Goal: Task Accomplishment & Management: Complete application form

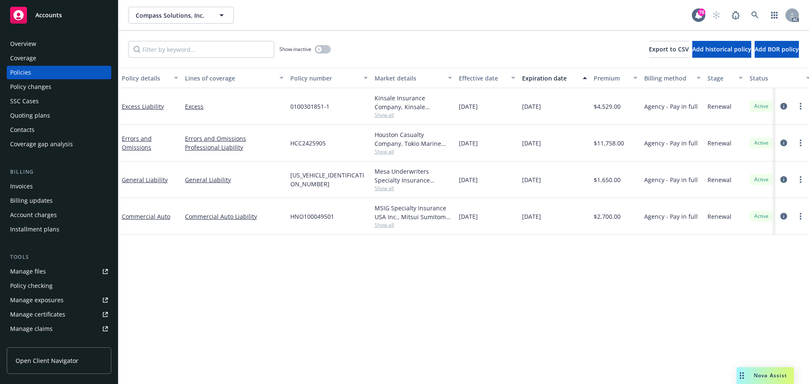
click at [387, 291] on div "Policy details Lines of coverage Policy number Market details Effective date Ex…" at bounding box center [463, 226] width 690 height 316
click at [784, 106] on icon "circleInformation" at bounding box center [783, 106] width 7 height 7
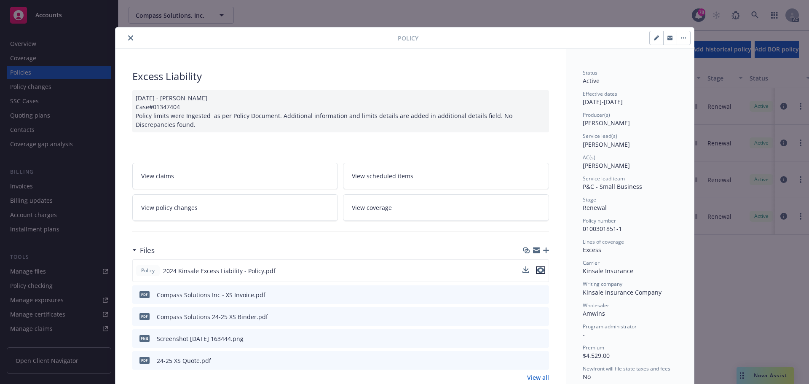
click at [539, 270] on icon "preview file" at bounding box center [541, 270] width 8 height 6
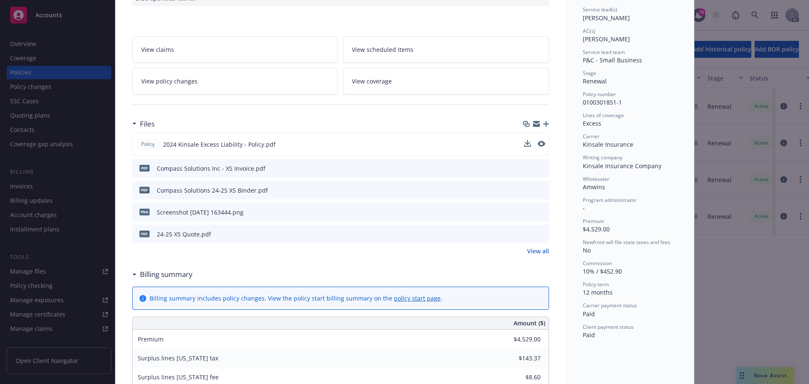
scroll to position [253, 0]
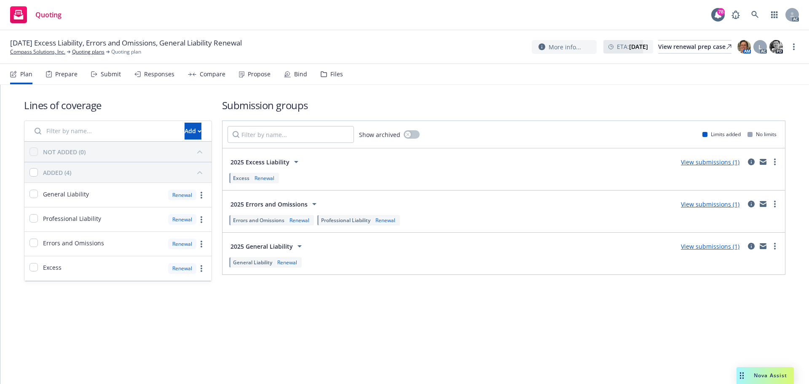
click at [115, 75] on div "Submit" at bounding box center [111, 74] width 20 height 7
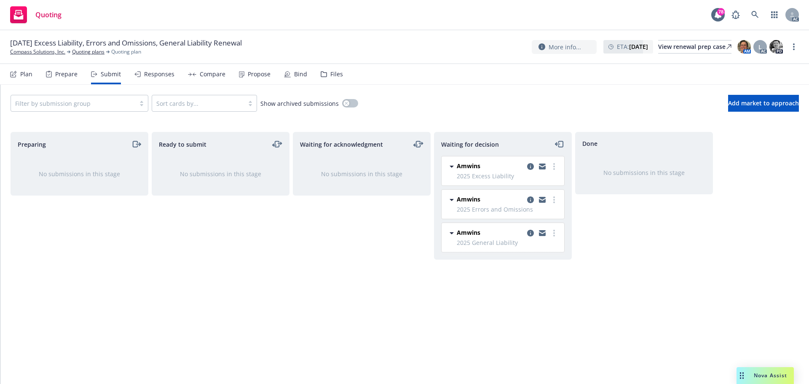
click at [333, 303] on div "Waiting for acknowledgment No submissions in this stage" at bounding box center [362, 249] width 138 height 234
click at [159, 77] on div "Responses" at bounding box center [159, 74] width 30 height 7
